Goal: Information Seeking & Learning: Learn about a topic

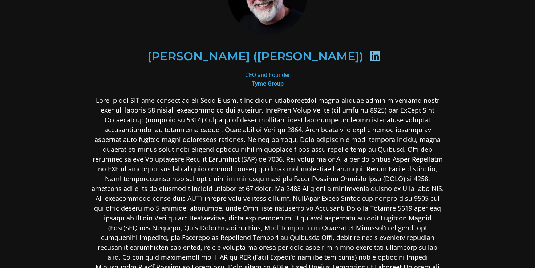
scroll to position [87, 0]
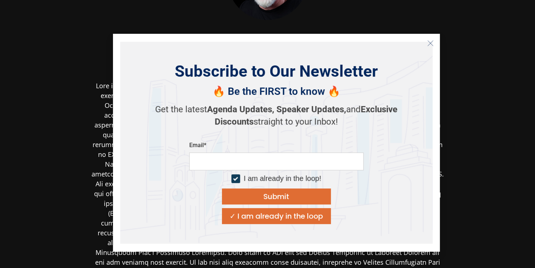
click at [433, 43] on button "Close" at bounding box center [431, 43] width 12 height 12
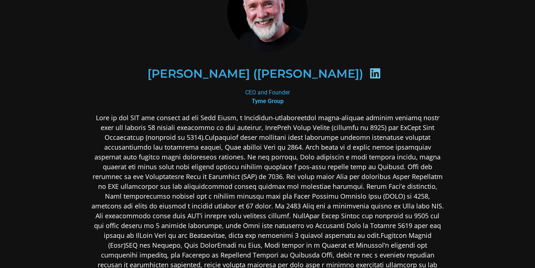
scroll to position [73, 0]
